Goal: Task Accomplishment & Management: Manage account settings

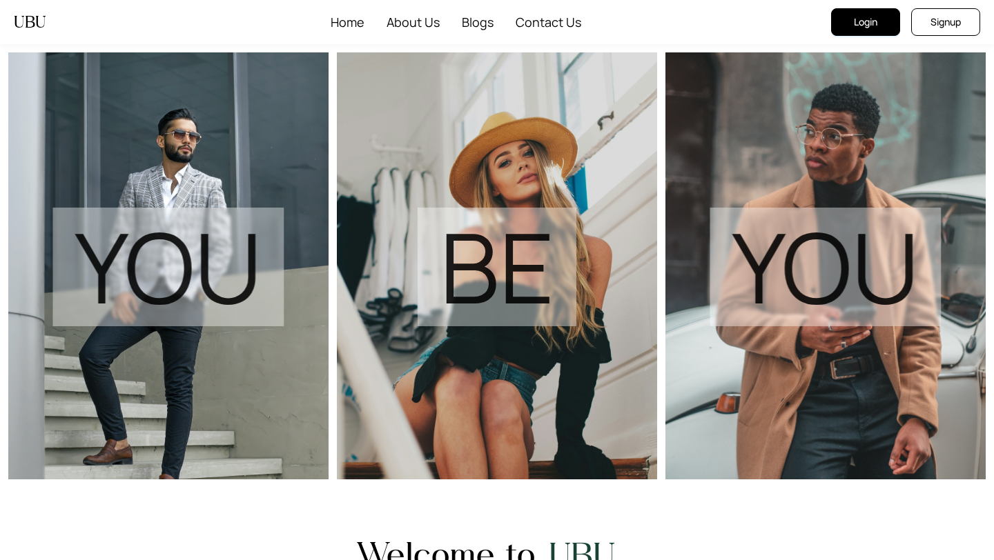
click at [874, 21] on span "Login" at bounding box center [865, 21] width 23 height 15
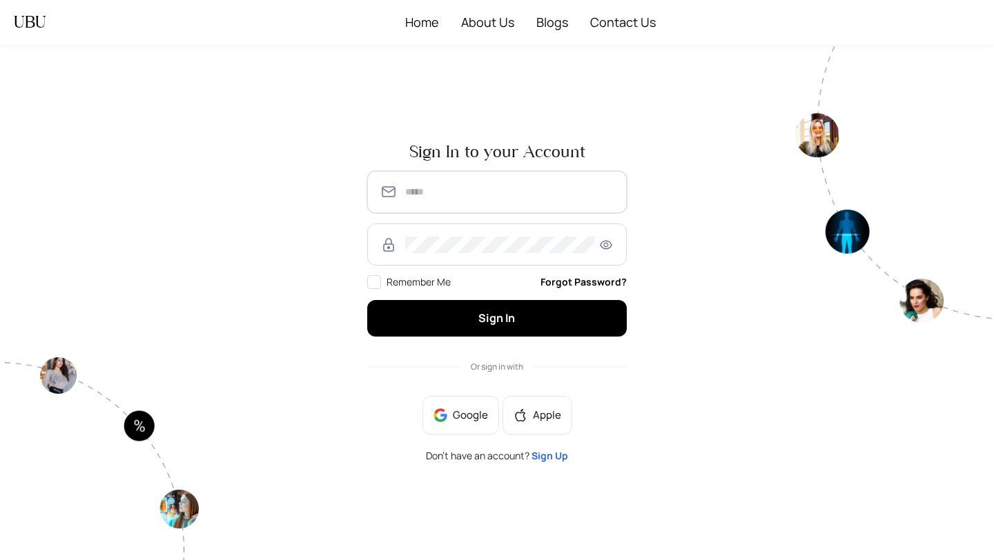
type input "**********"
click at [536, 199] on input "**********" at bounding box center [509, 192] width 209 height 17
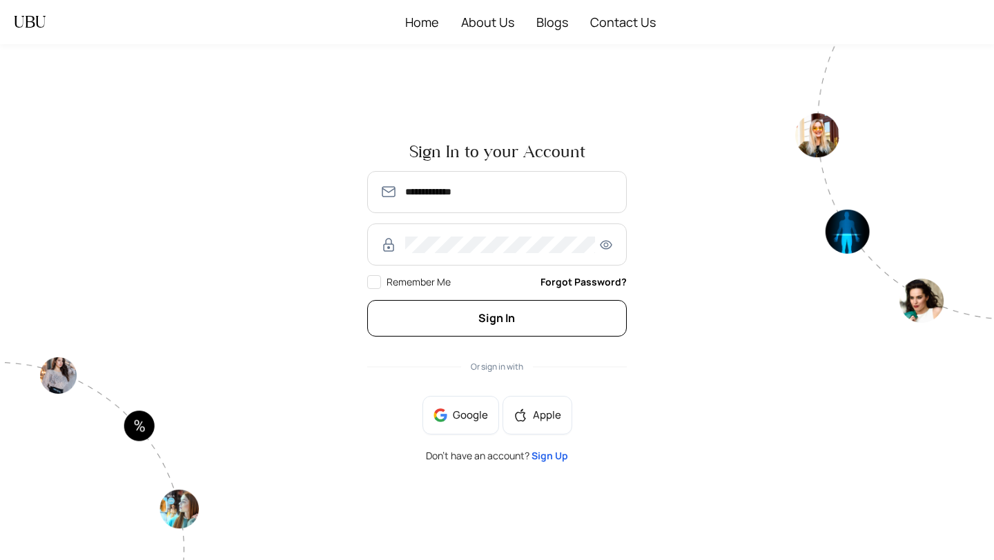
click at [454, 326] on button "Sign In" at bounding box center [496, 318] width 259 height 37
